Goal: Check status: Check status

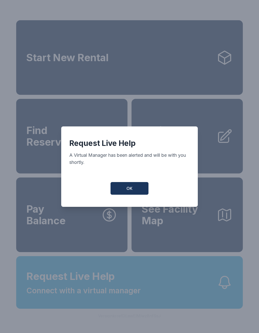
click at [132, 191] on span "OK" at bounding box center [129, 188] width 6 height 6
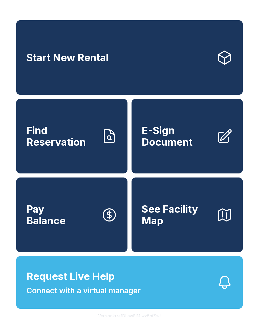
click at [118, 294] on span "Request Live Help Connect with a virtual manager" at bounding box center [83, 282] width 114 height 28
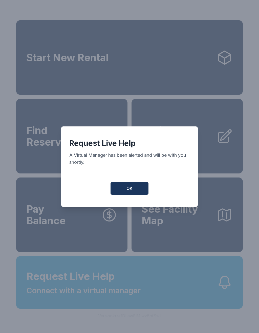
click at [138, 191] on button "OK" at bounding box center [129, 188] width 38 height 13
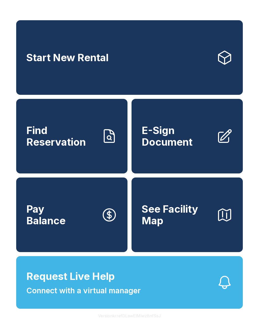
click at [78, 296] on span "Connect with a virtual manager" at bounding box center [83, 290] width 114 height 11
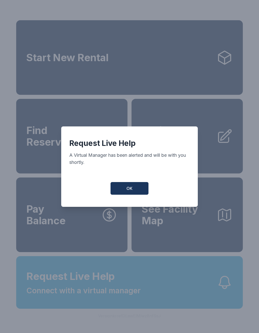
click at [127, 188] on span "OK" at bounding box center [129, 188] width 6 height 6
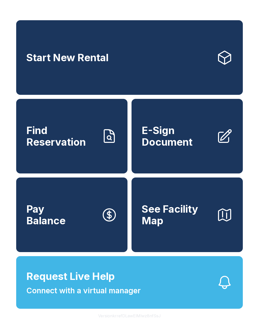
click at [72, 142] on span "Find Reservation" at bounding box center [61, 136] width 71 height 23
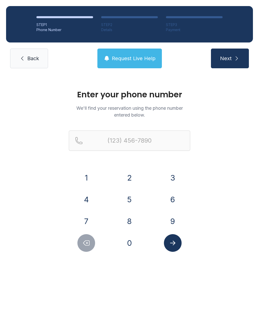
click at [177, 205] on button "6" at bounding box center [173, 199] width 18 height 18
click at [90, 174] on button "1" at bounding box center [86, 178] width 18 height 18
click at [174, 226] on button "9" at bounding box center [173, 221] width 18 height 18
click at [125, 203] on button "5" at bounding box center [129, 199] width 18 height 18
click at [84, 191] on button "4" at bounding box center [86, 199] width 18 height 18
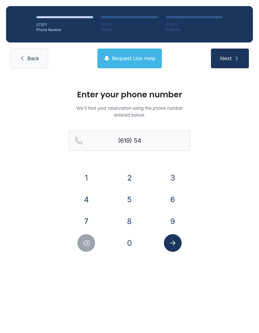
click at [134, 245] on button "0" at bounding box center [129, 243] width 18 height 18
click at [81, 190] on div "4" at bounding box center [86, 199] width 35 height 18
click at [90, 176] on button "1" at bounding box center [86, 178] width 18 height 18
click at [89, 199] on button "4" at bounding box center [86, 199] width 18 height 18
click at [181, 180] on button "3" at bounding box center [173, 178] width 18 height 18
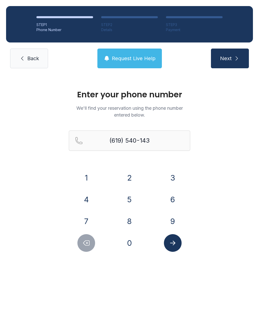
click at [81, 201] on button "4" at bounding box center [86, 199] width 18 height 18
type input "[PHONE_NUMBER]"
click at [173, 244] on icon "Submit lookup form" at bounding box center [173, 243] width 8 height 8
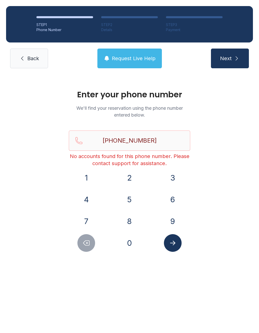
click at [233, 50] on button "Next" at bounding box center [230, 58] width 38 height 20
